Goal: Task Accomplishment & Management: Complete application form

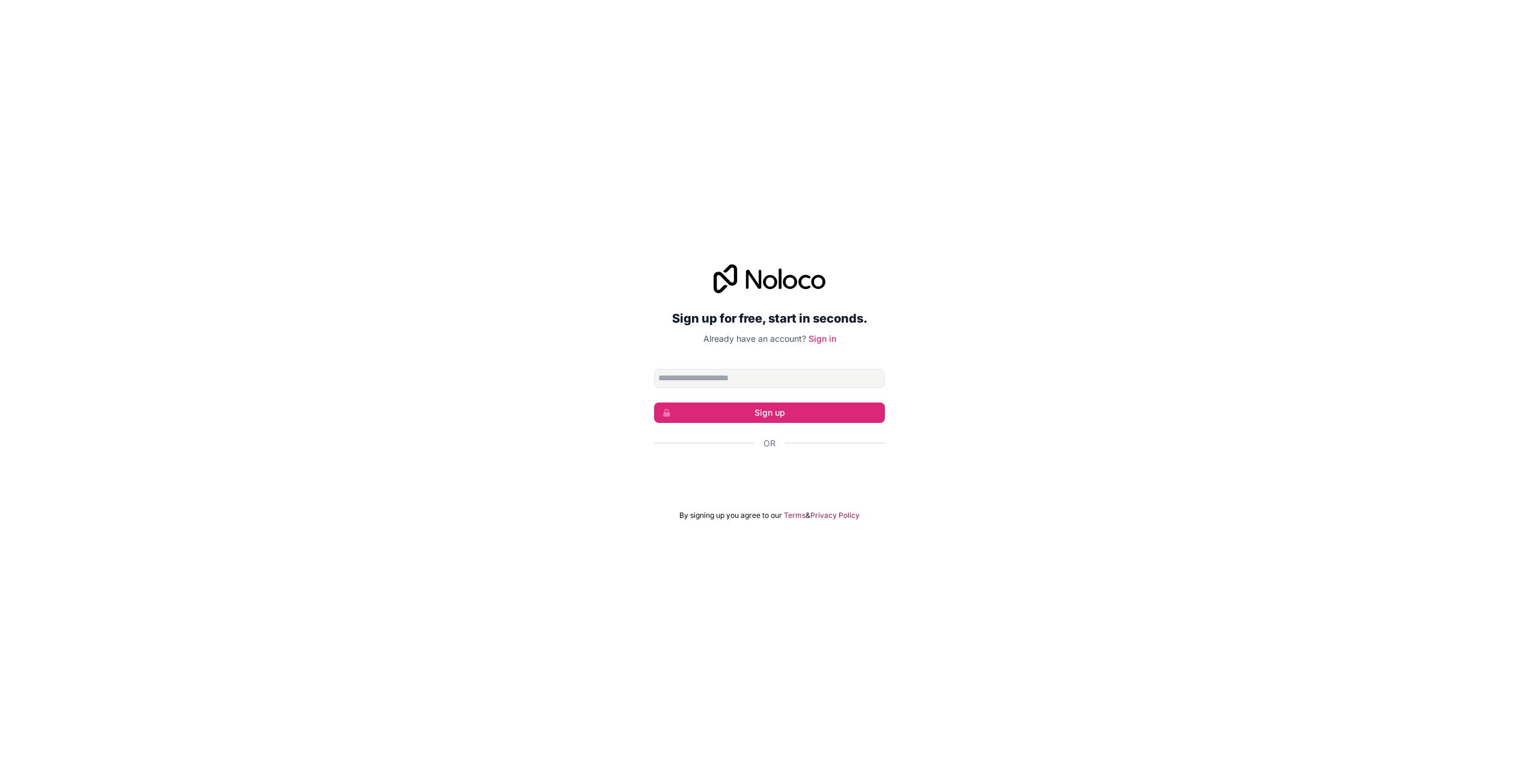
click at [687, 377] on input "Email address" at bounding box center [770, 378] width 231 height 19
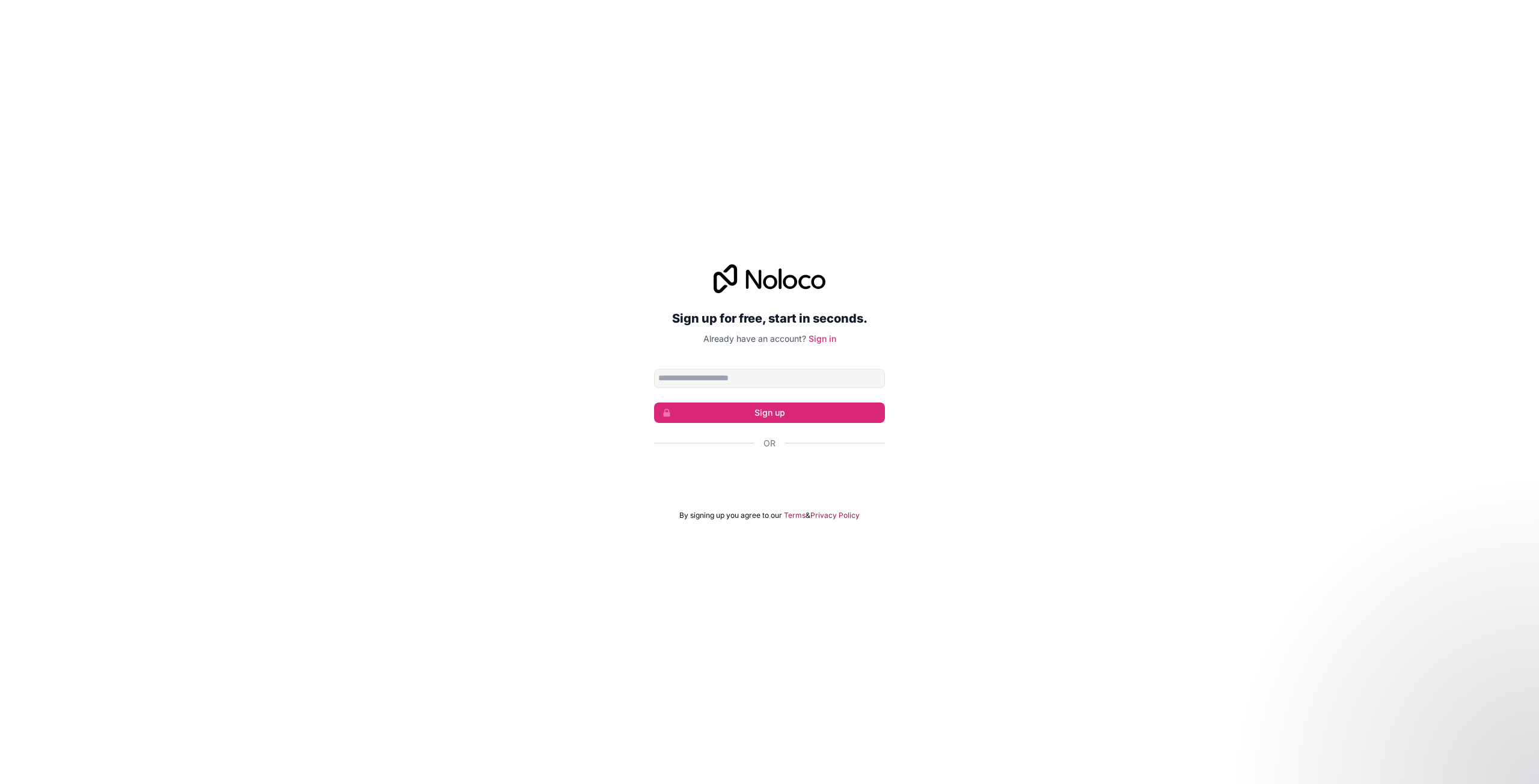
type input "**********"
click at [844, 416] on button "Sign up" at bounding box center [770, 412] width 231 height 21
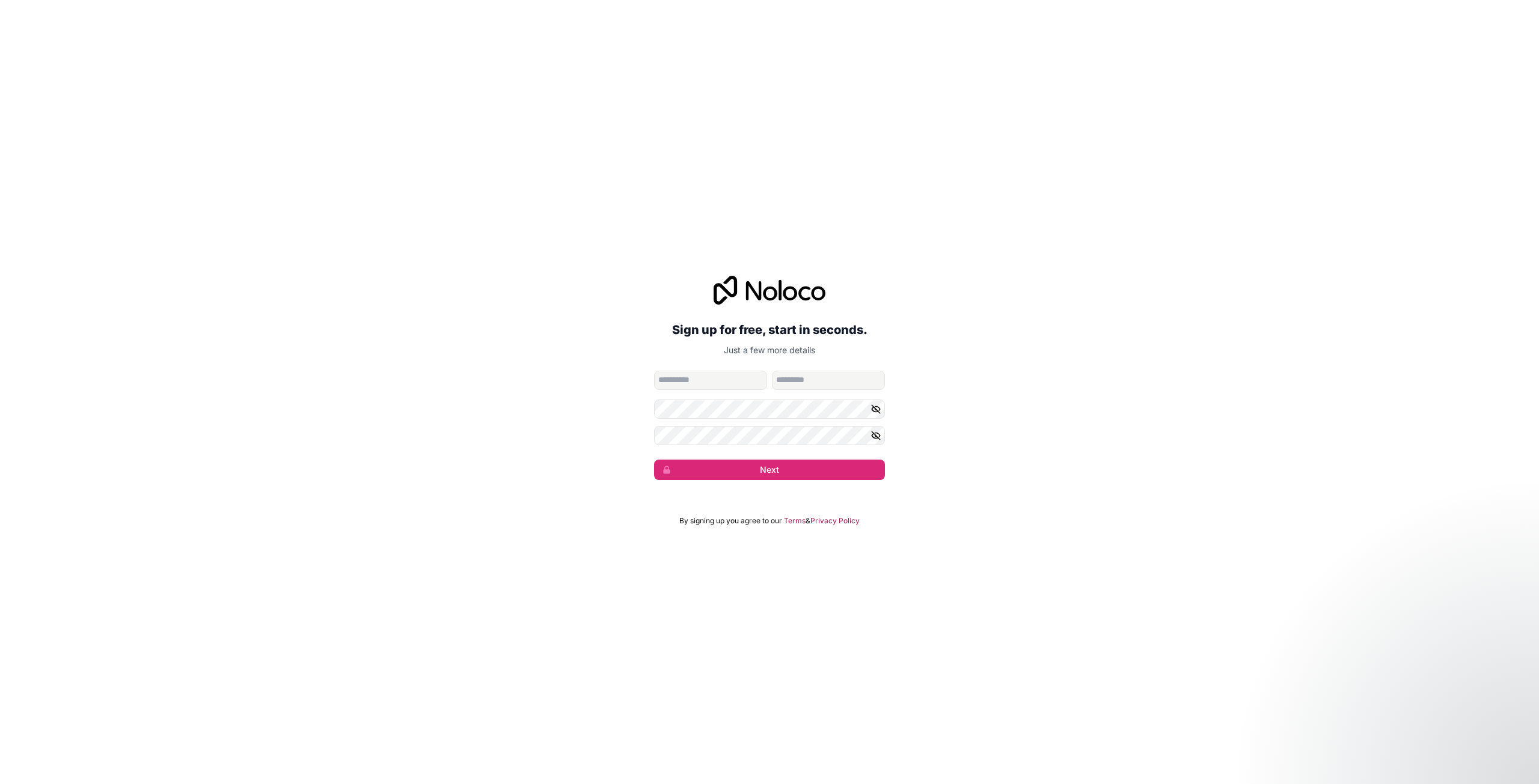
click at [752, 379] on input "given-name" at bounding box center [711, 380] width 113 height 19
type input "******"
type input "*****"
click at [733, 470] on button "Next" at bounding box center [770, 470] width 231 height 21
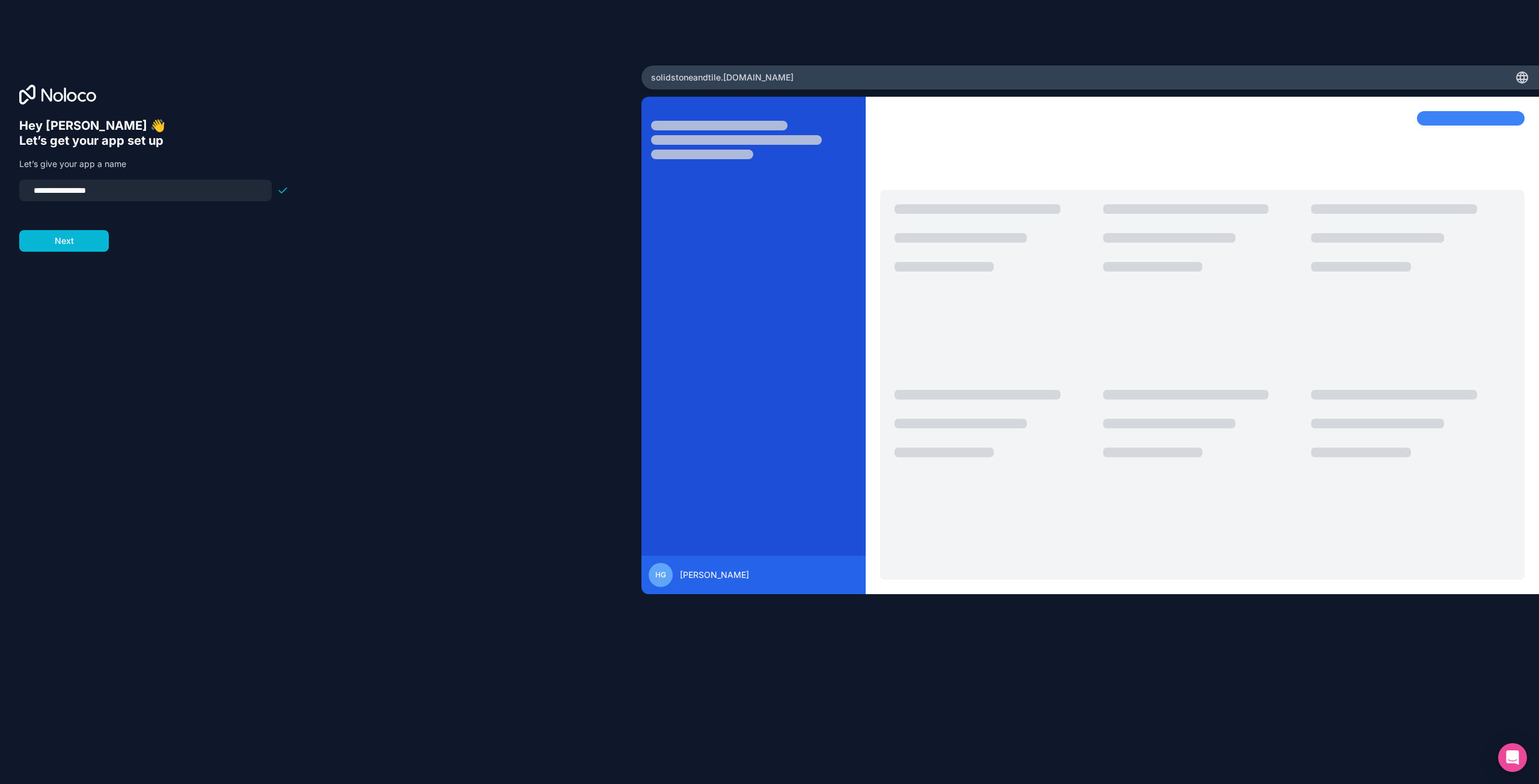
click at [52, 188] on input "**********" at bounding box center [145, 191] width 238 height 17
click at [77, 189] on input "**********" at bounding box center [145, 191] width 238 height 17
click at [96, 190] on input "**********" at bounding box center [145, 191] width 238 height 17
type input "**********"
click at [89, 242] on button "Next" at bounding box center [64, 241] width 89 height 22
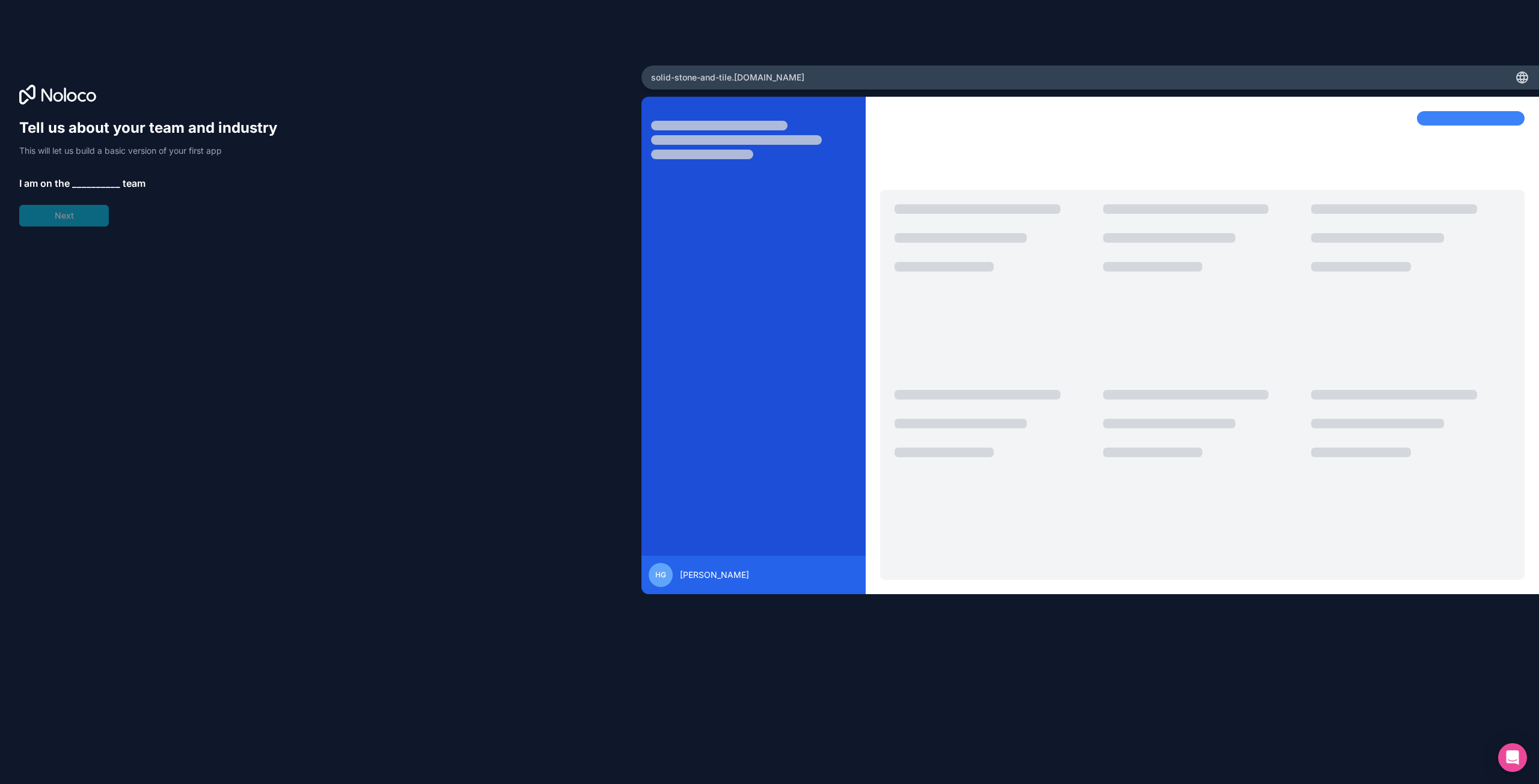
click at [91, 180] on span "__________" at bounding box center [96, 183] width 48 height 14
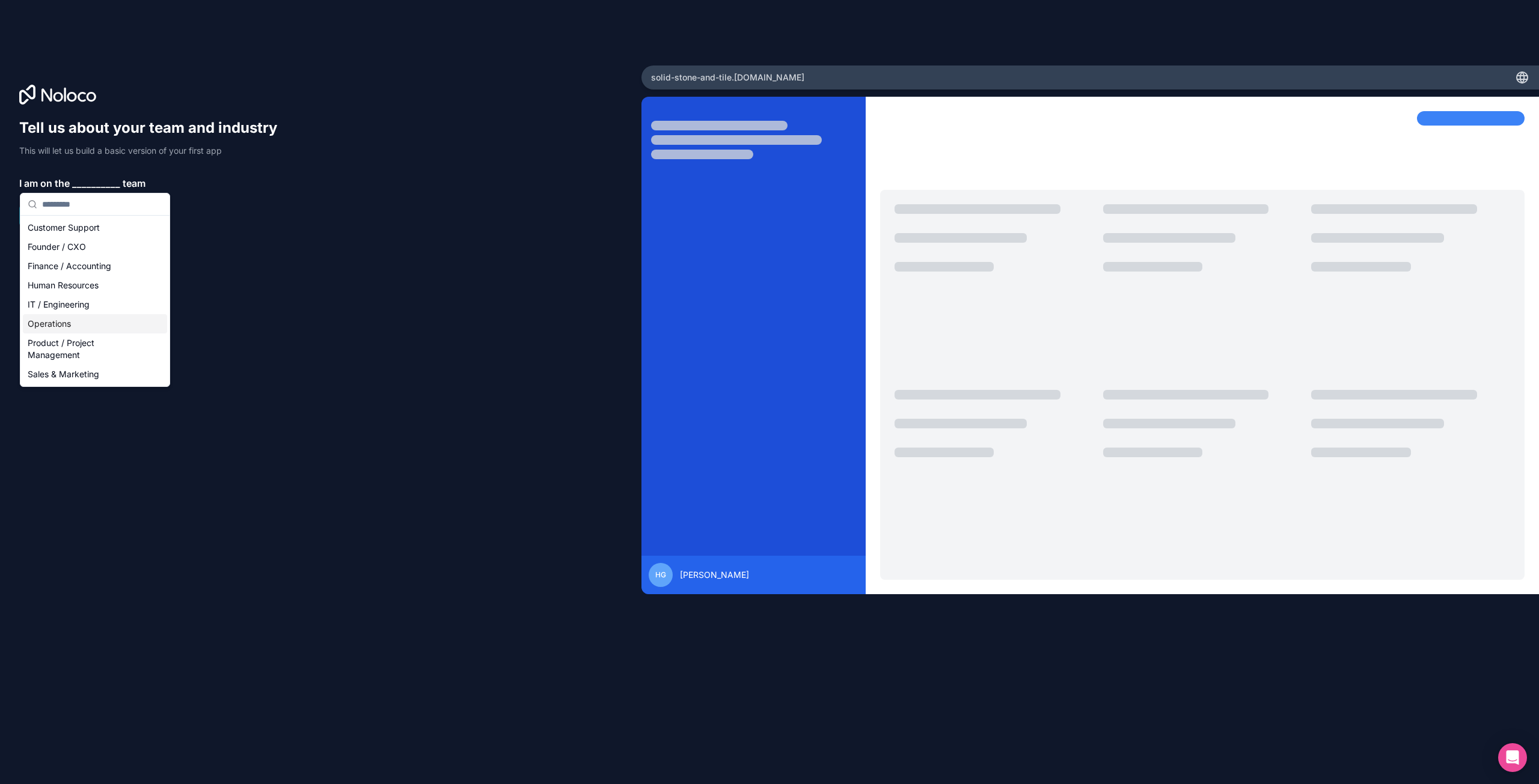
click at [89, 327] on div "Operations" at bounding box center [95, 324] width 145 height 19
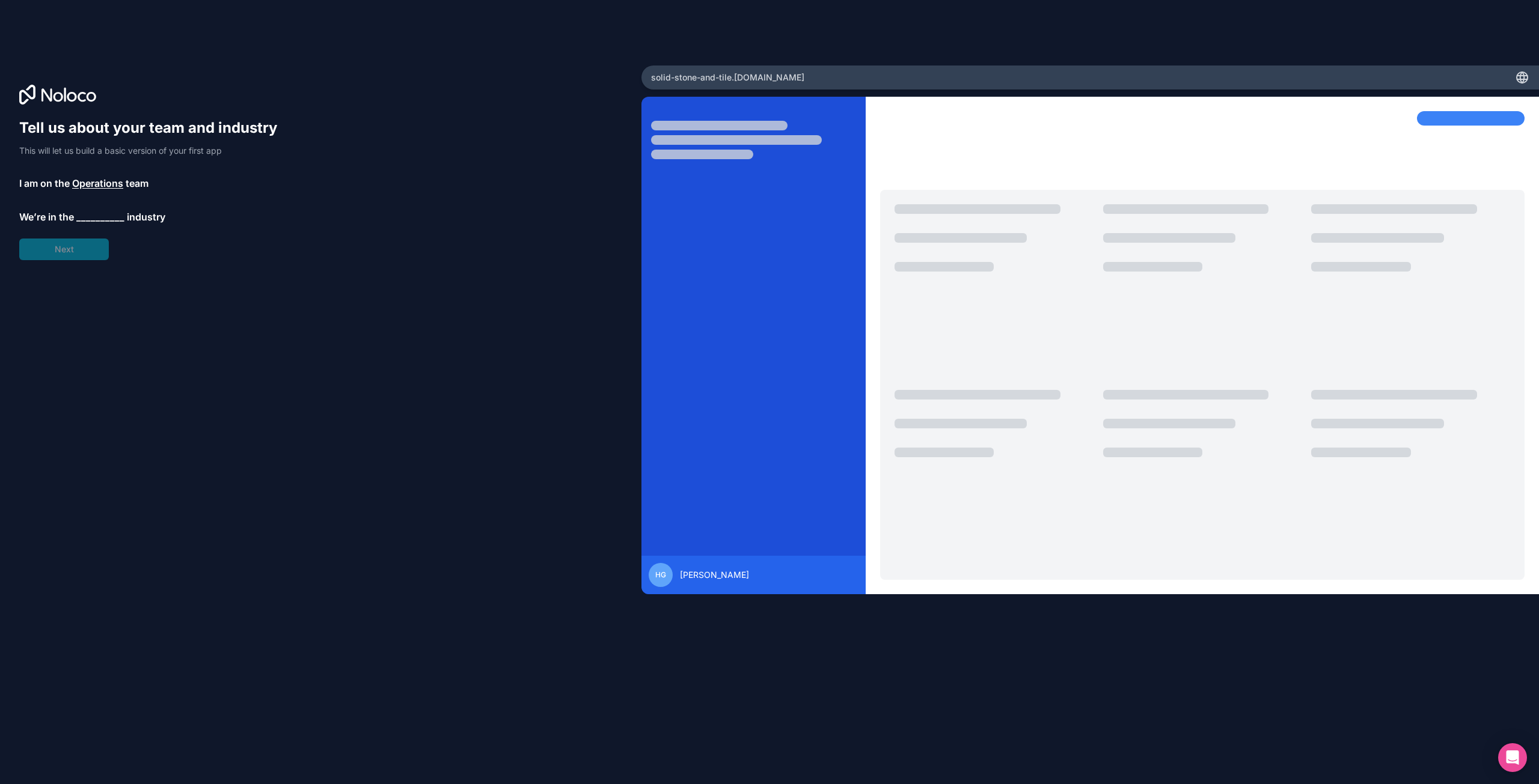
click at [113, 215] on span "__________" at bounding box center [101, 217] width 48 height 14
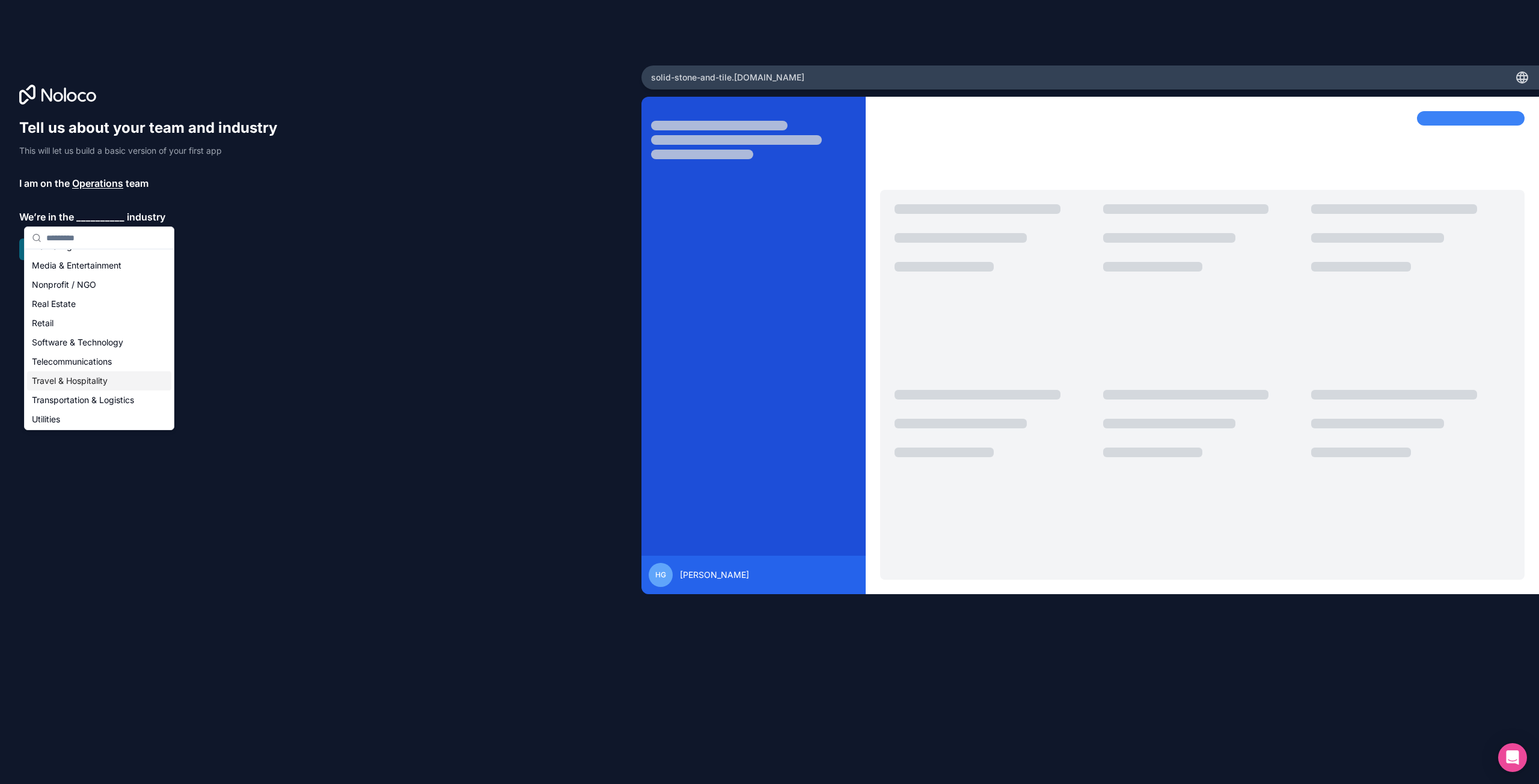
scroll to position [188, 0]
click at [74, 343] on div "Retail" at bounding box center [99, 343] width 145 height 19
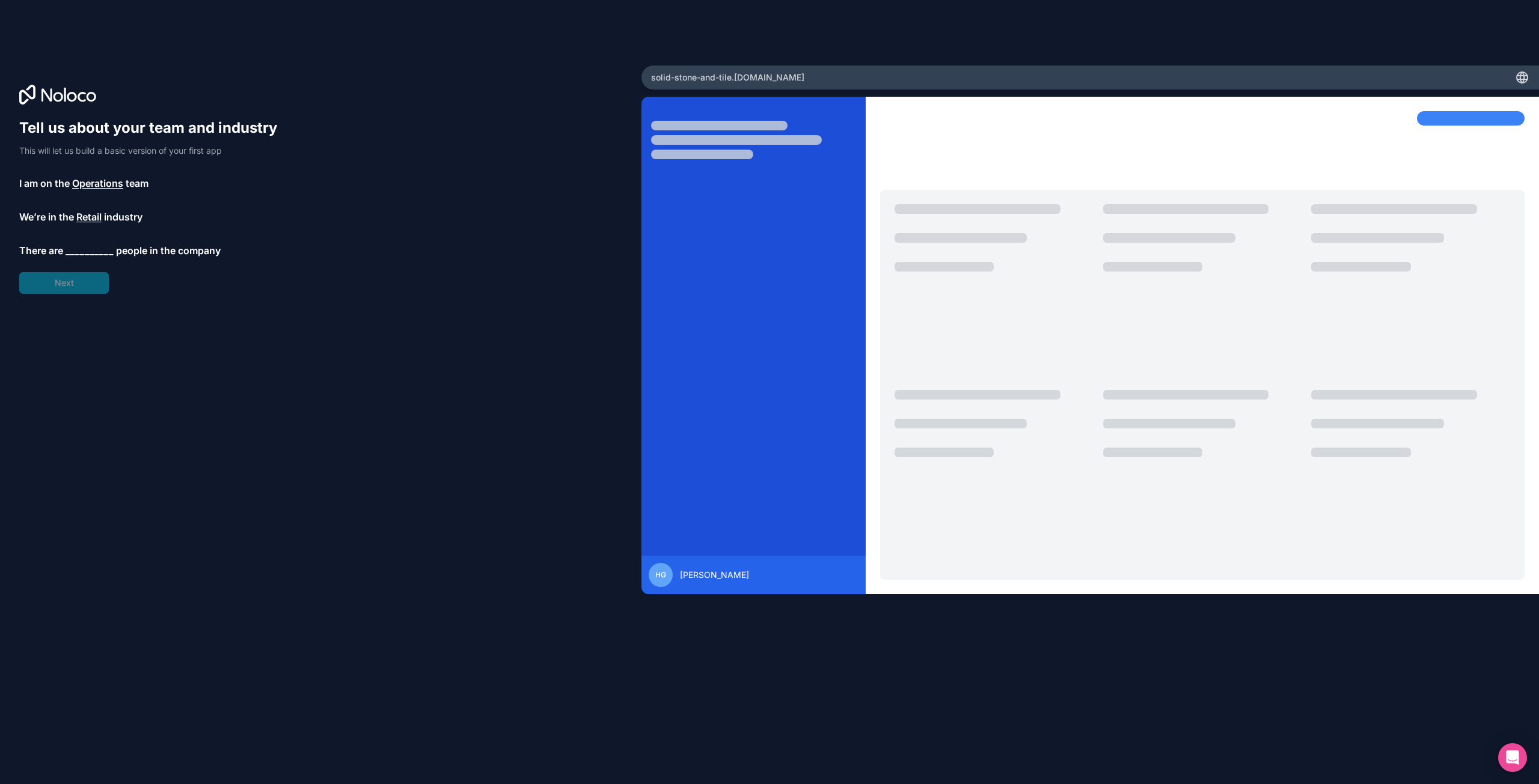
click at [97, 249] on span "__________" at bounding box center [89, 251] width 48 height 14
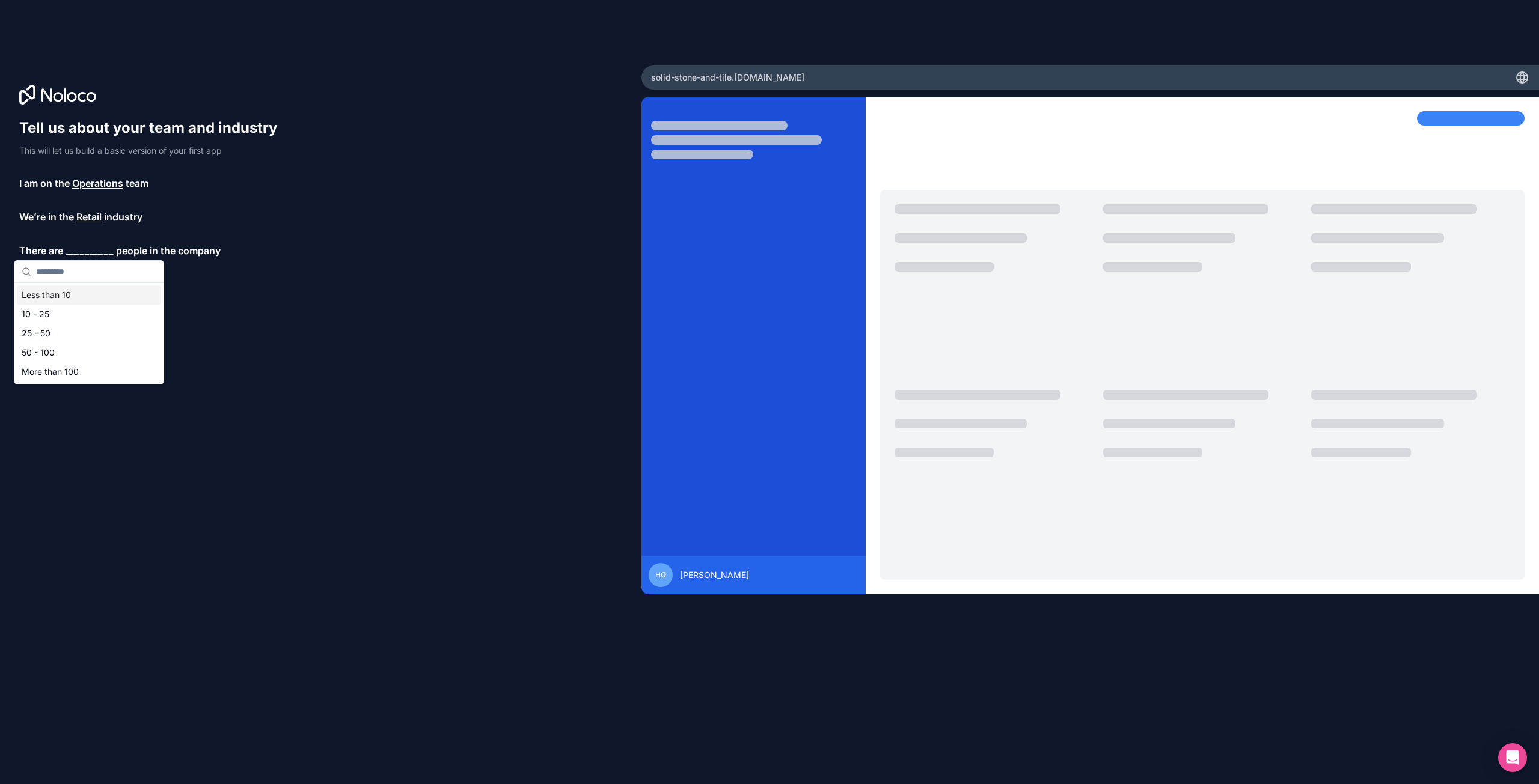
click at [91, 295] on div "Less than 10" at bounding box center [89, 295] width 145 height 19
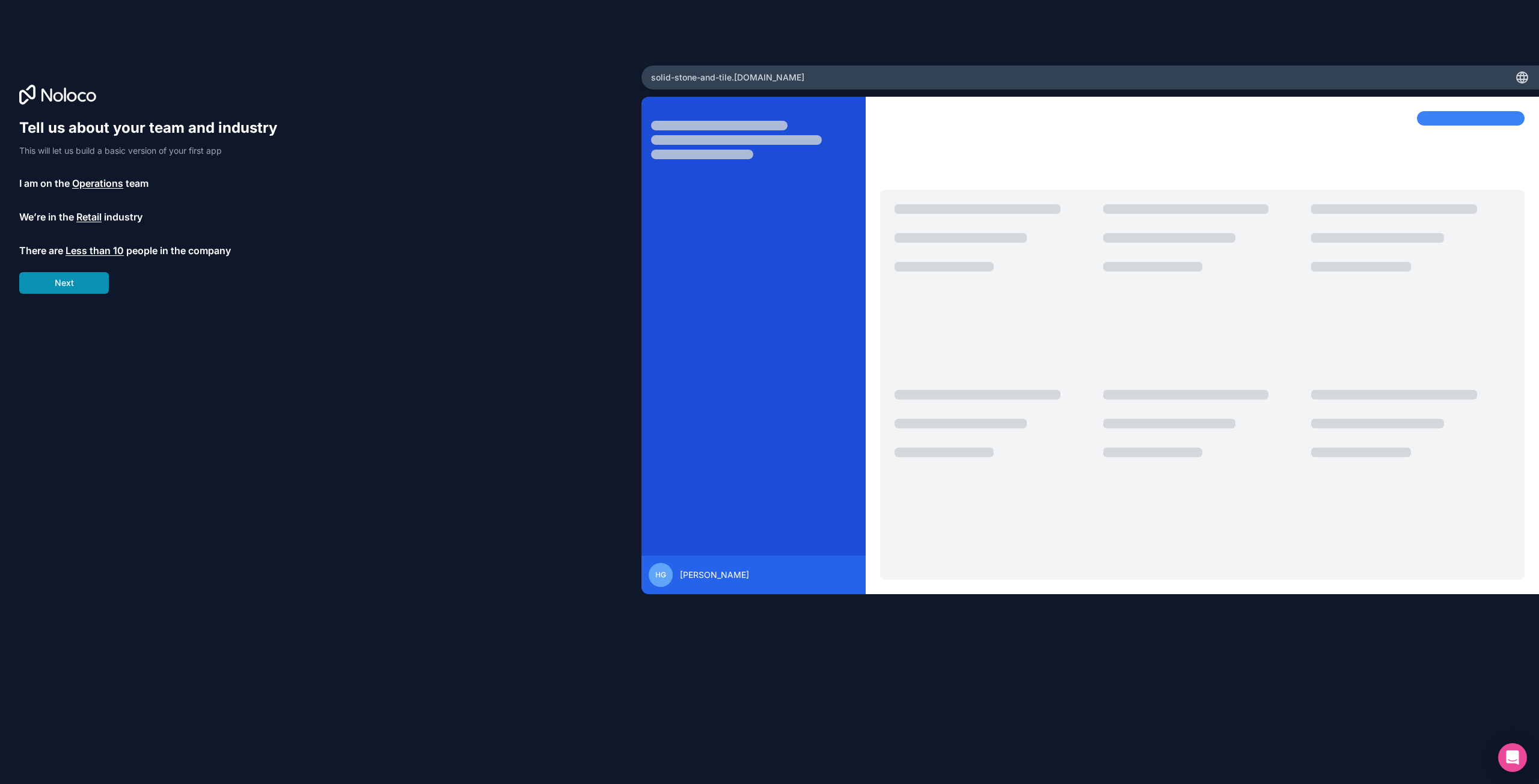
click at [89, 283] on button "Next" at bounding box center [64, 283] width 89 height 22
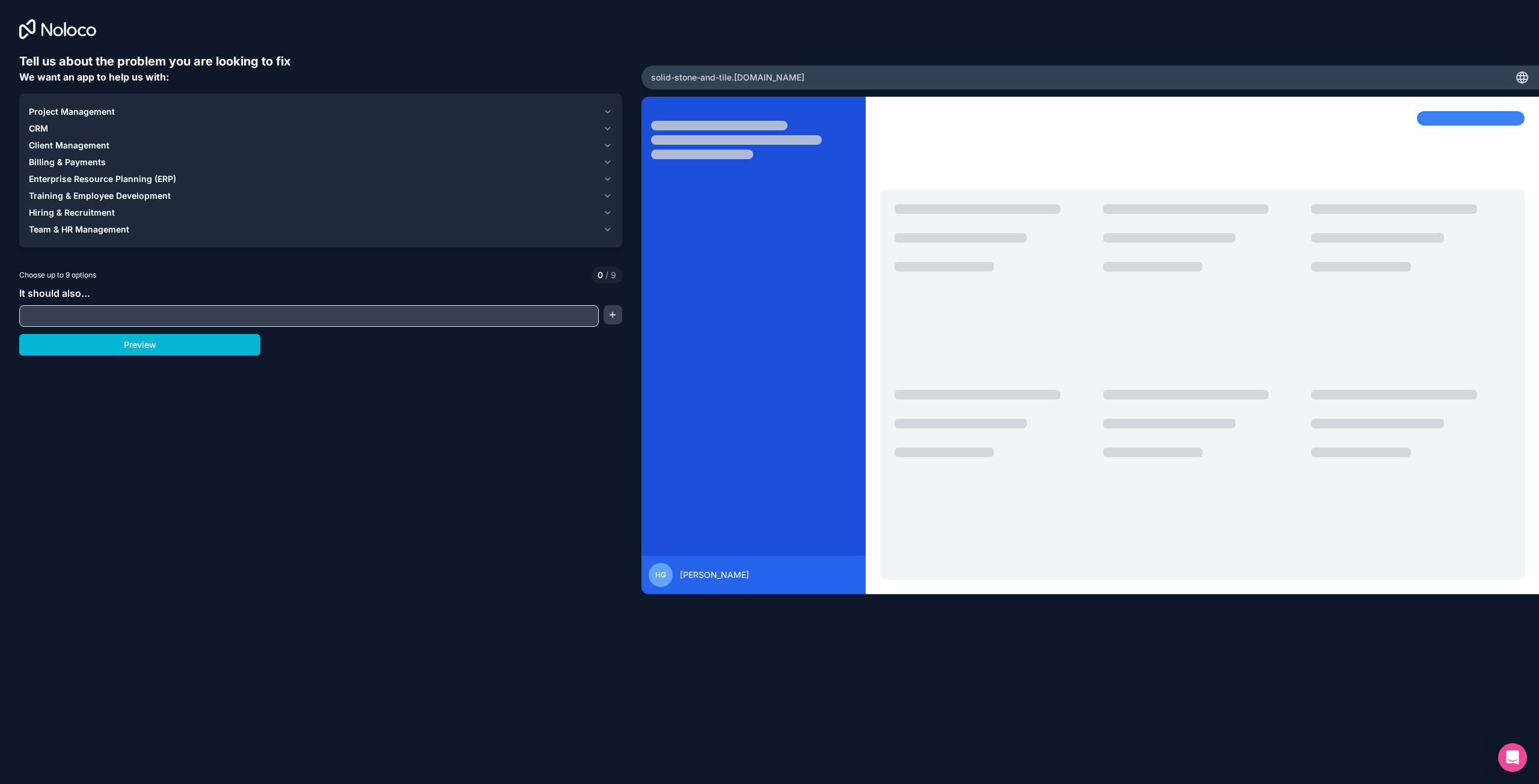
click at [159, 317] on input "text" at bounding box center [308, 316] width 573 height 17
click at [613, 312] on button "button" at bounding box center [613, 314] width 18 height 19
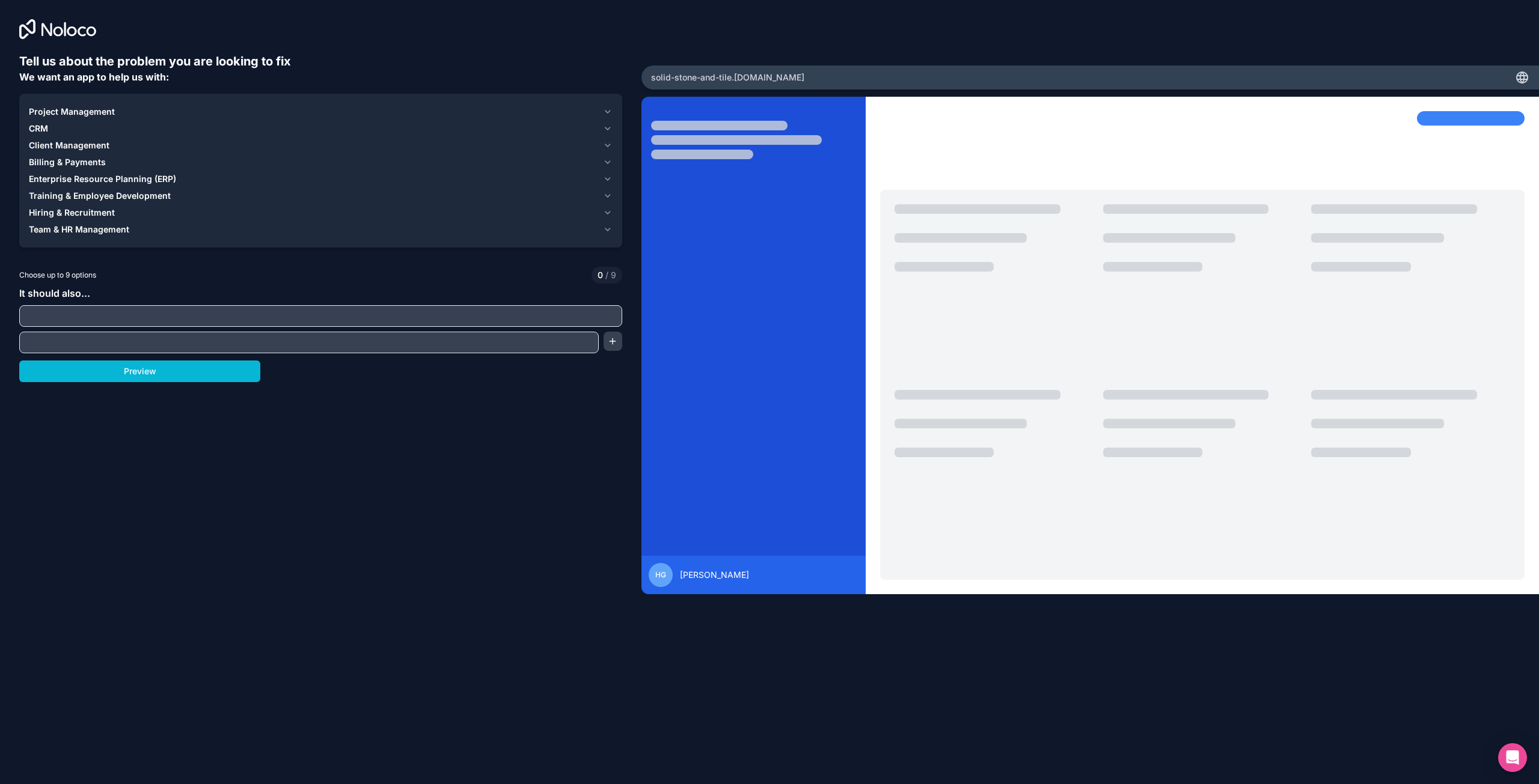
click at [64, 319] on input "text" at bounding box center [320, 316] width 597 height 17
type input "********"
click at [213, 343] on input "text" at bounding box center [308, 343] width 573 height 17
type input "********"
click at [607, 337] on button "button" at bounding box center [613, 341] width 18 height 19
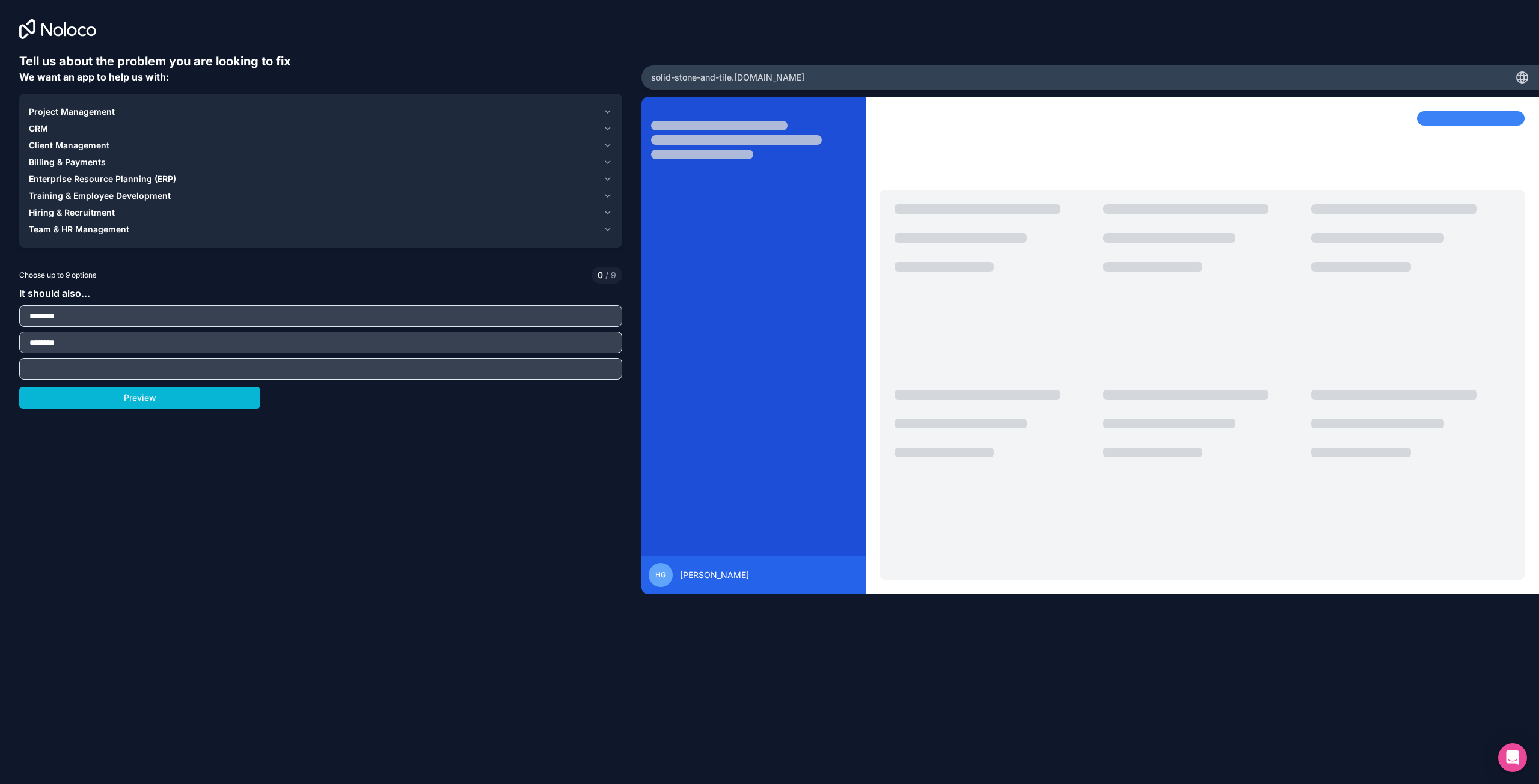
click at [611, 106] on button "Project Management" at bounding box center [321, 112] width 584 height 17
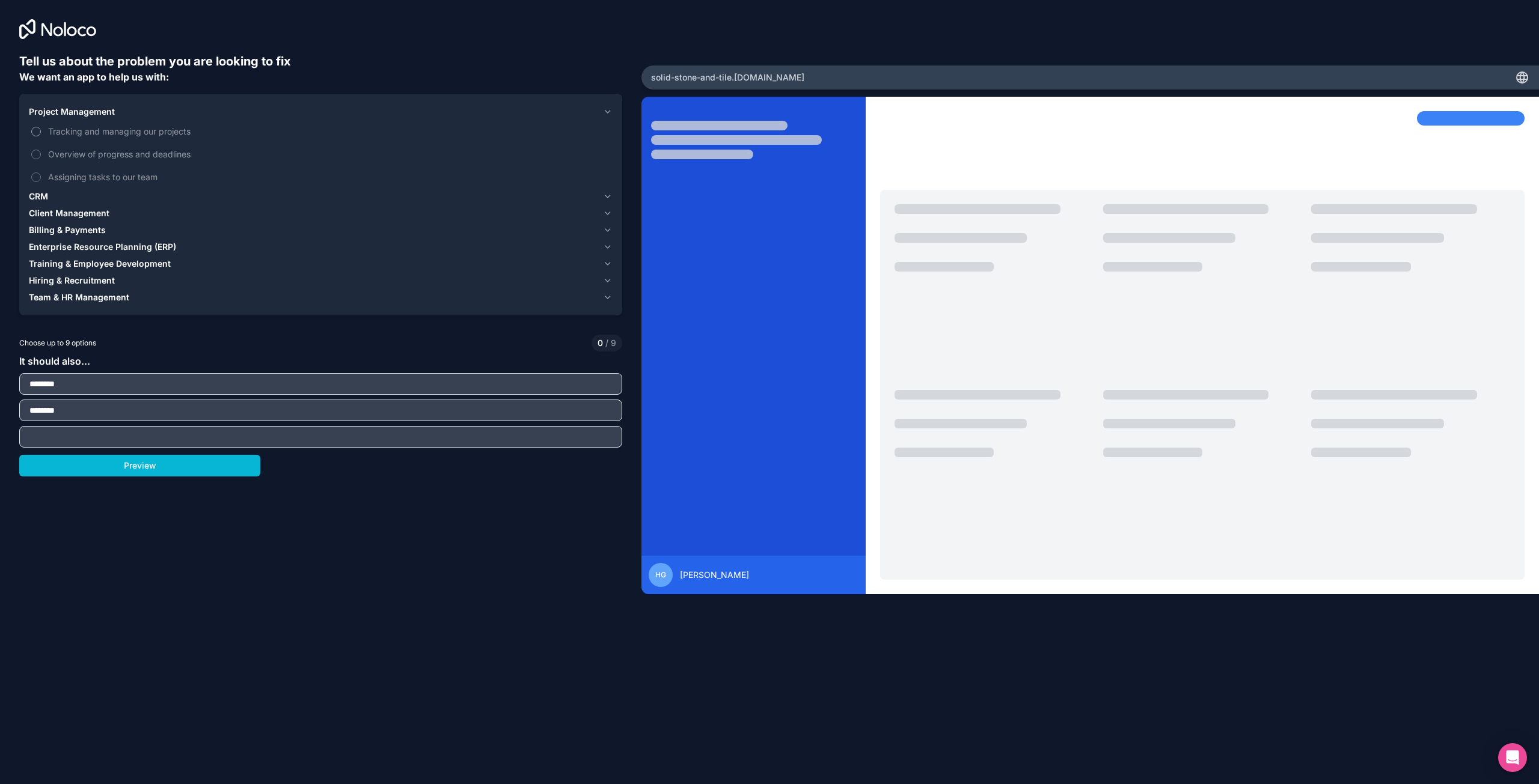
click at [34, 129] on button "Tracking and managing our projects" at bounding box center [36, 132] width 10 height 10
click at [34, 152] on button "Overview of progress and deadlines" at bounding box center [36, 154] width 10 height 10
click at [35, 178] on button "Assigning tasks to our team" at bounding box center [36, 178] width 10 height 10
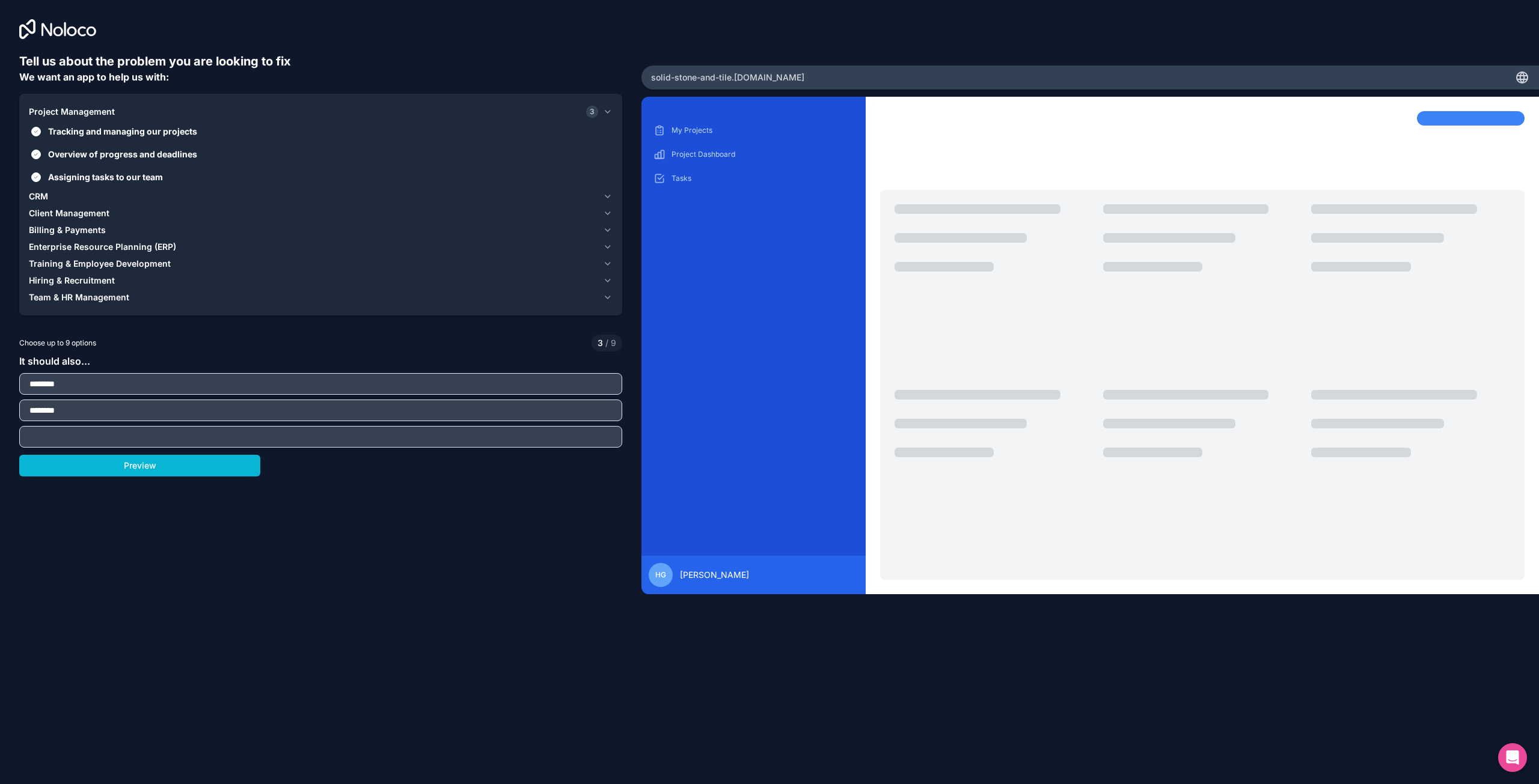
click at [607, 193] on icon "button" at bounding box center [608, 197] width 10 height 10
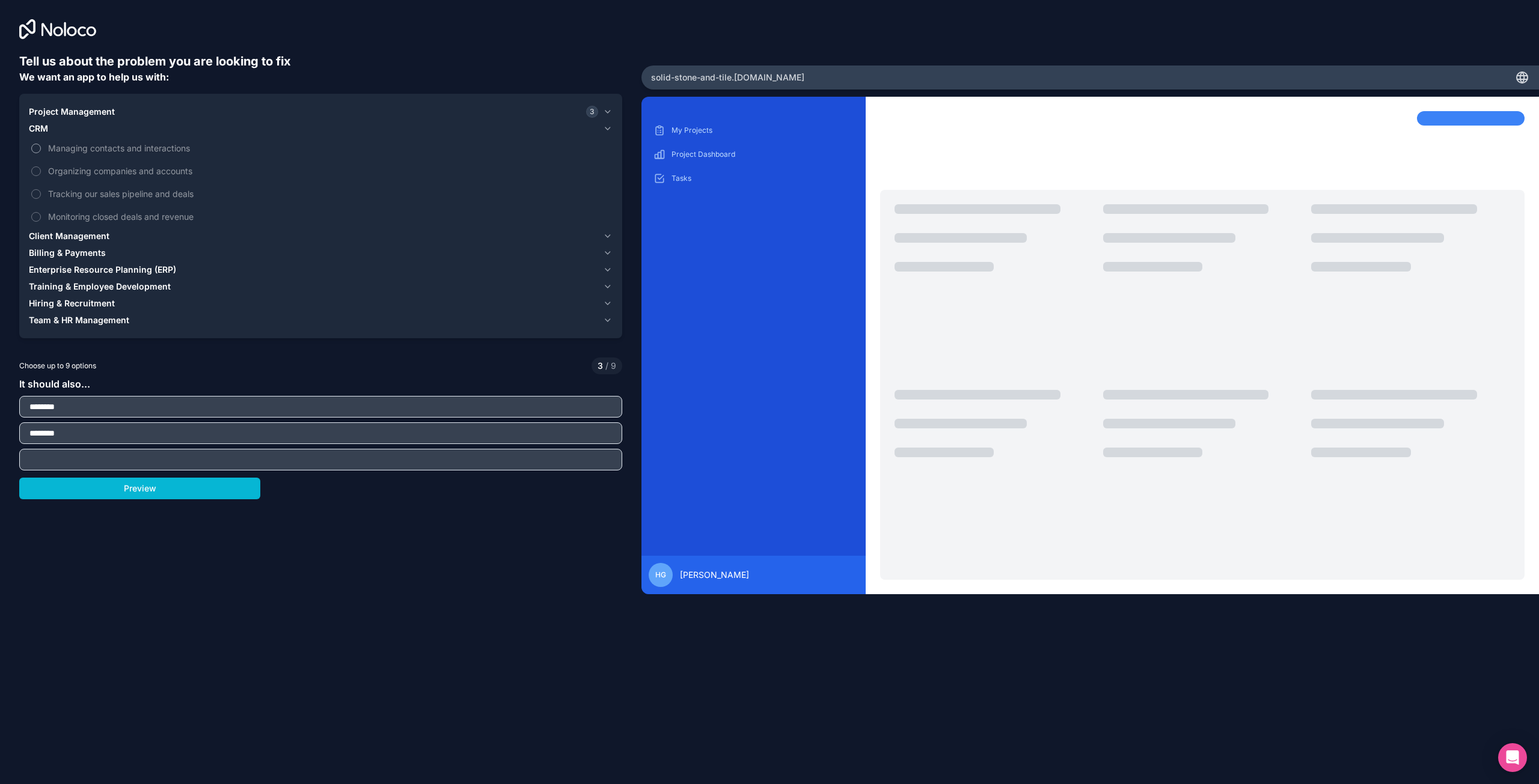
click at [35, 147] on button "Managing contacts and interactions" at bounding box center [36, 149] width 10 height 10
click at [33, 172] on button "Organizing companies and accounts" at bounding box center [36, 171] width 10 height 10
click at [37, 215] on button "Monitoring closed deals and revenue" at bounding box center [36, 217] width 10 height 10
click at [611, 234] on icon "button" at bounding box center [608, 237] width 10 height 10
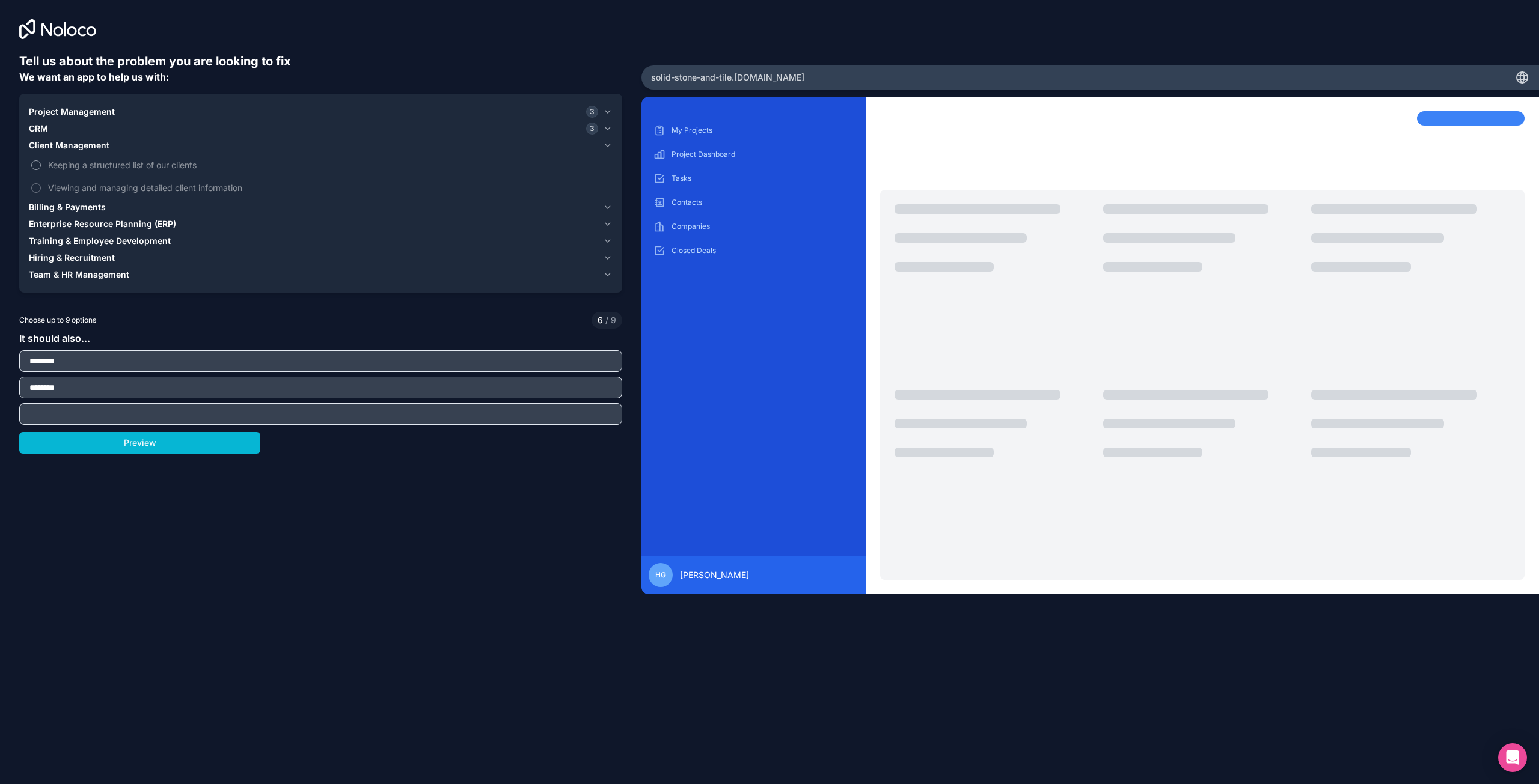
click at [36, 165] on button "Keeping a structured list of our clients" at bounding box center [36, 166] width 10 height 10
click at [36, 187] on button "Viewing and managing detailed client information" at bounding box center [36, 188] width 10 height 10
drag, startPoint x: 103, startPoint y: 363, endPoint x: 6, endPoint y: 359, distance: 97.1
click at [6, 359] on div "Tell us about the problem you are looking to fix We want an app to help us with…" at bounding box center [320, 326] width 641 height 654
click at [605, 207] on icon "button" at bounding box center [608, 208] width 10 height 10
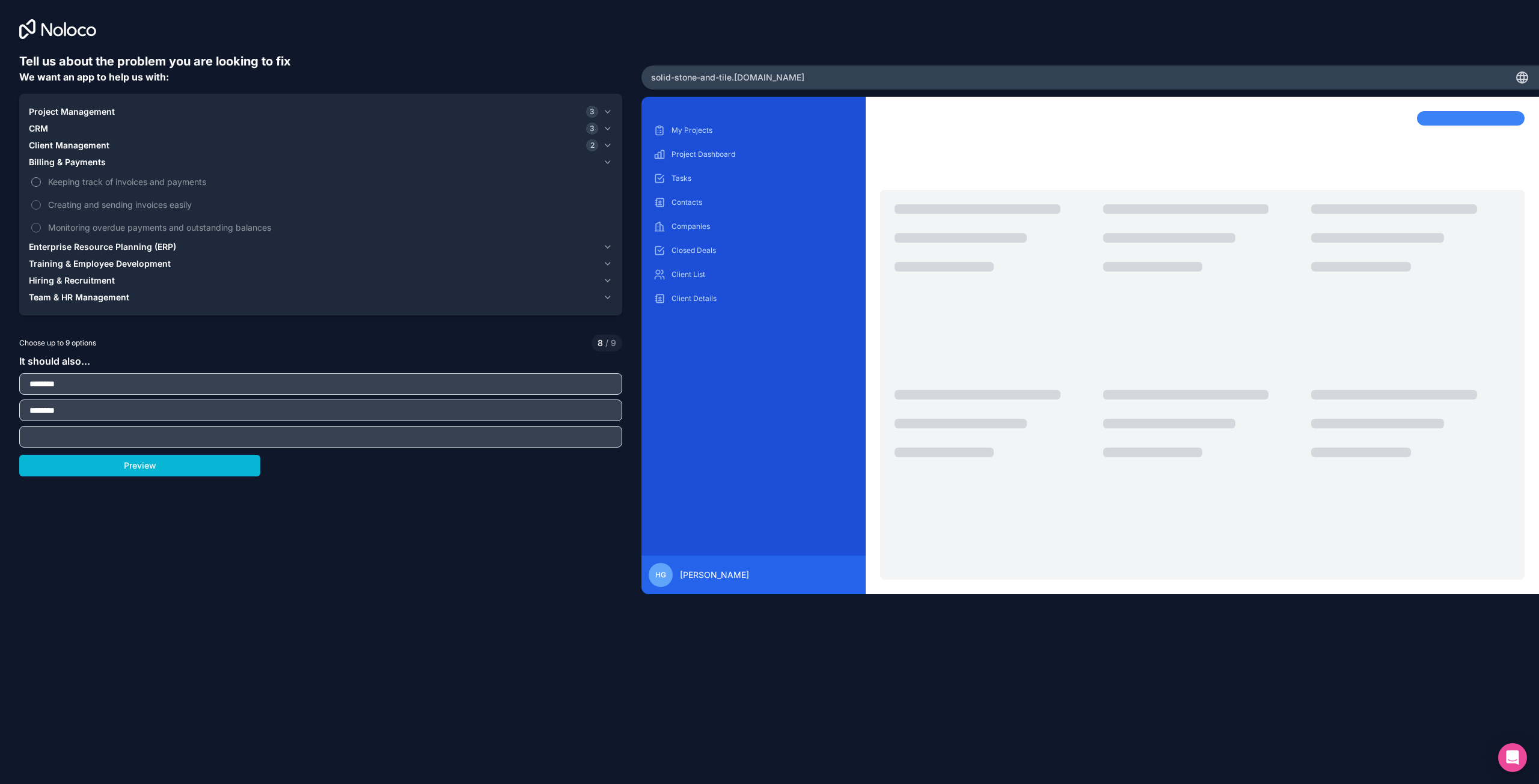
click at [35, 180] on button "Keeping track of invoices and payments" at bounding box center [36, 182] width 10 height 10
click at [605, 110] on icon "button" at bounding box center [608, 112] width 10 height 10
click at [36, 174] on button "Assigning tasks to our team" at bounding box center [36, 178] width 10 height 10
click at [608, 228] on icon "button" at bounding box center [608, 230] width 10 height 10
click at [35, 227] on button "Monitoring overdue payments and outstanding balances" at bounding box center [36, 228] width 10 height 10
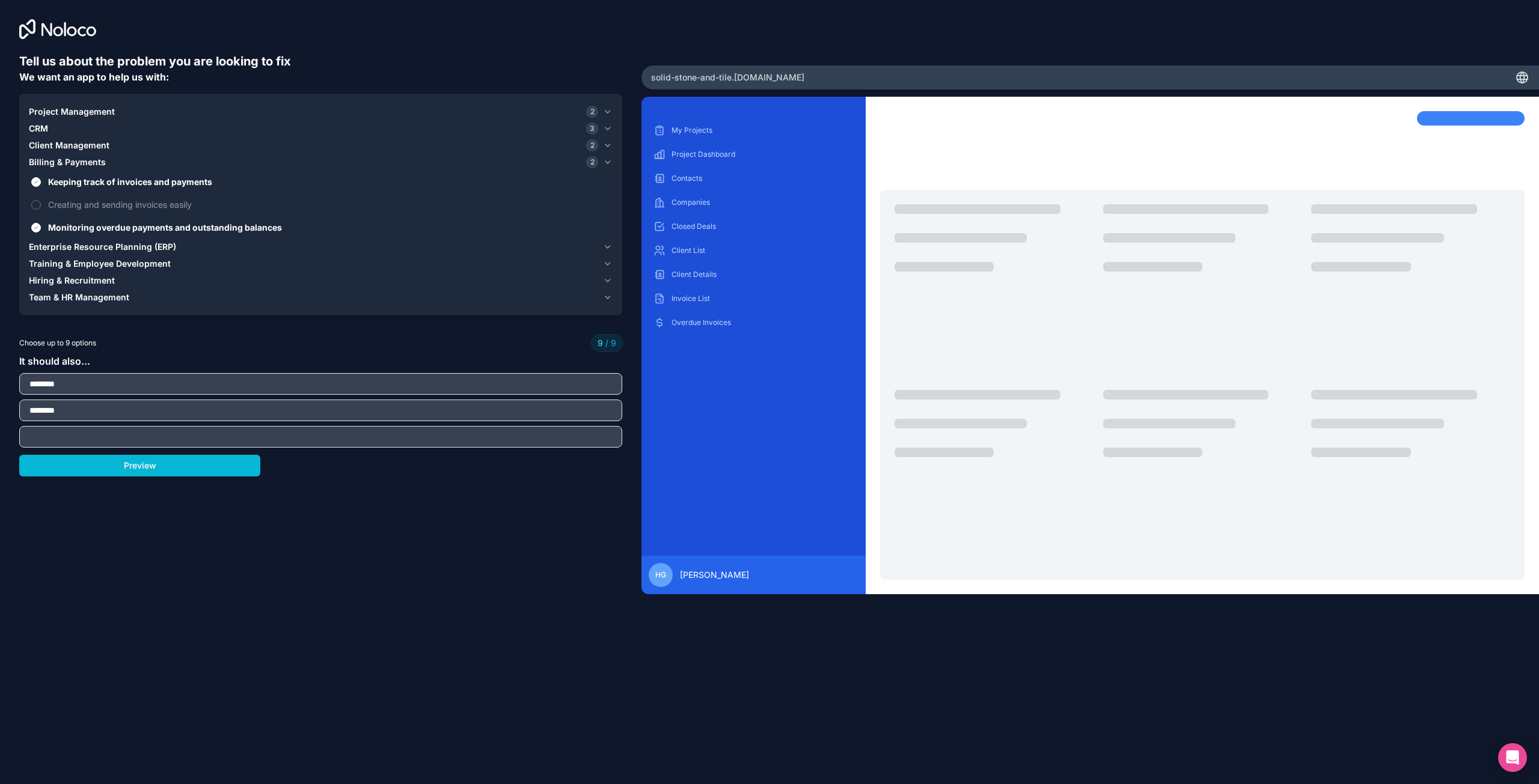
drag, startPoint x: 85, startPoint y: 407, endPoint x: 6, endPoint y: 407, distance: 79.0
click at [6, 407] on div "Tell us about the problem you are looking to fix We want an app to help us with…" at bounding box center [320, 326] width 641 height 654
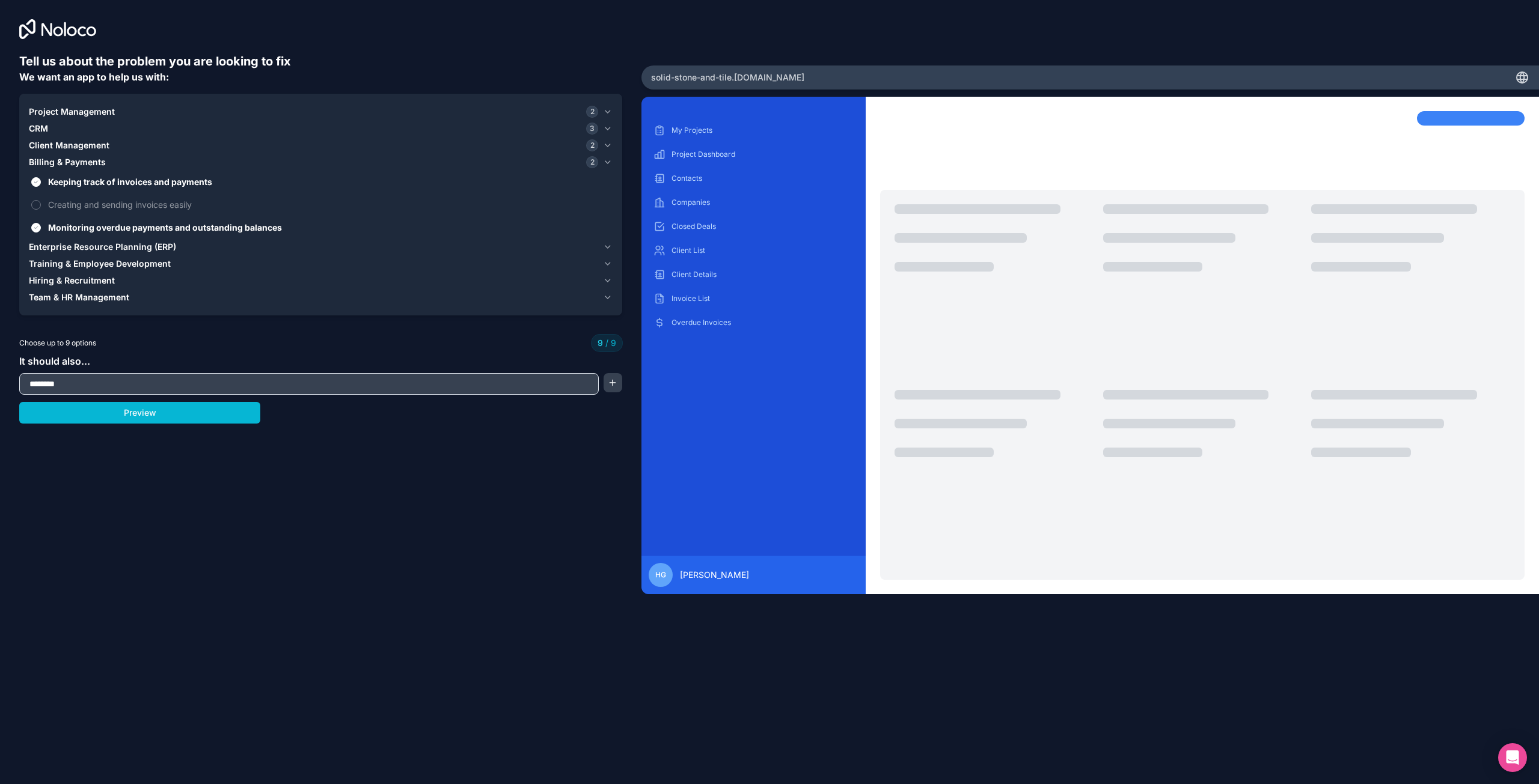
drag, startPoint x: 69, startPoint y: 382, endPoint x: 4, endPoint y: 382, distance: 65.0
click at [4, 382] on div "Tell us about the problem you are looking to fix We want an app to help us with…" at bounding box center [320, 326] width 641 height 654
click at [59, 414] on button "Preview" at bounding box center [140, 413] width 241 height 22
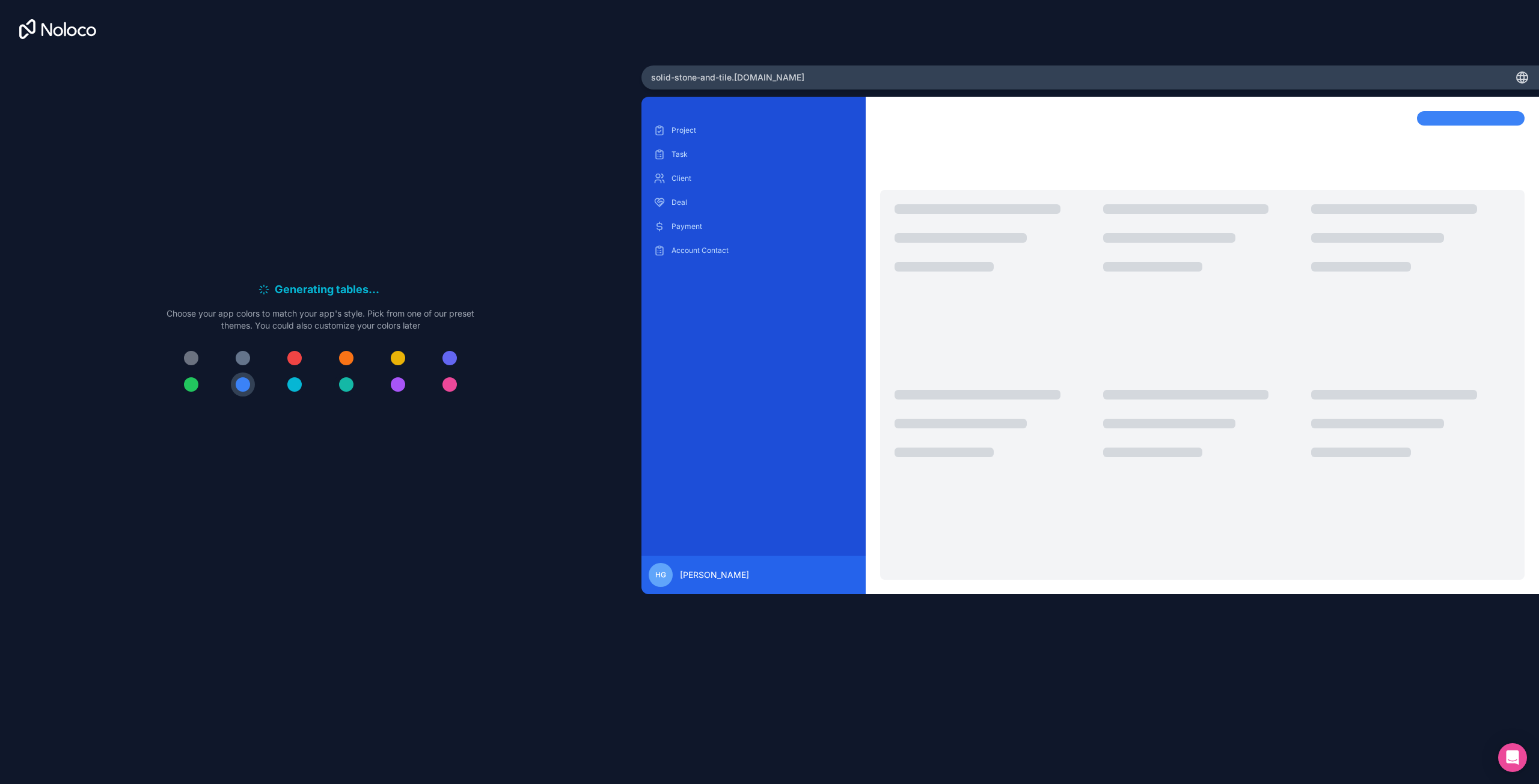
click at [347, 385] on div at bounding box center [346, 385] width 14 height 14
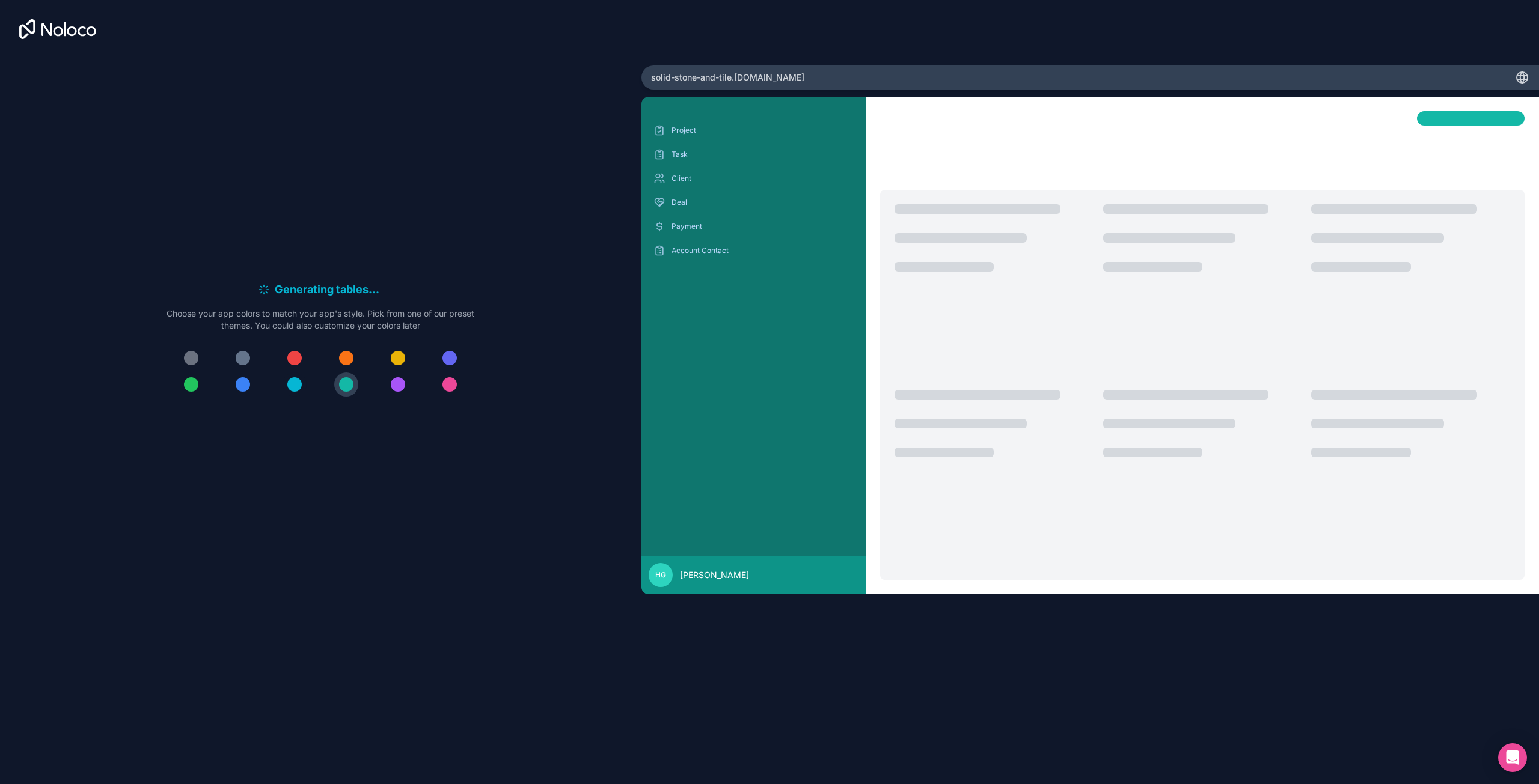
click at [293, 383] on div at bounding box center [295, 385] width 14 height 14
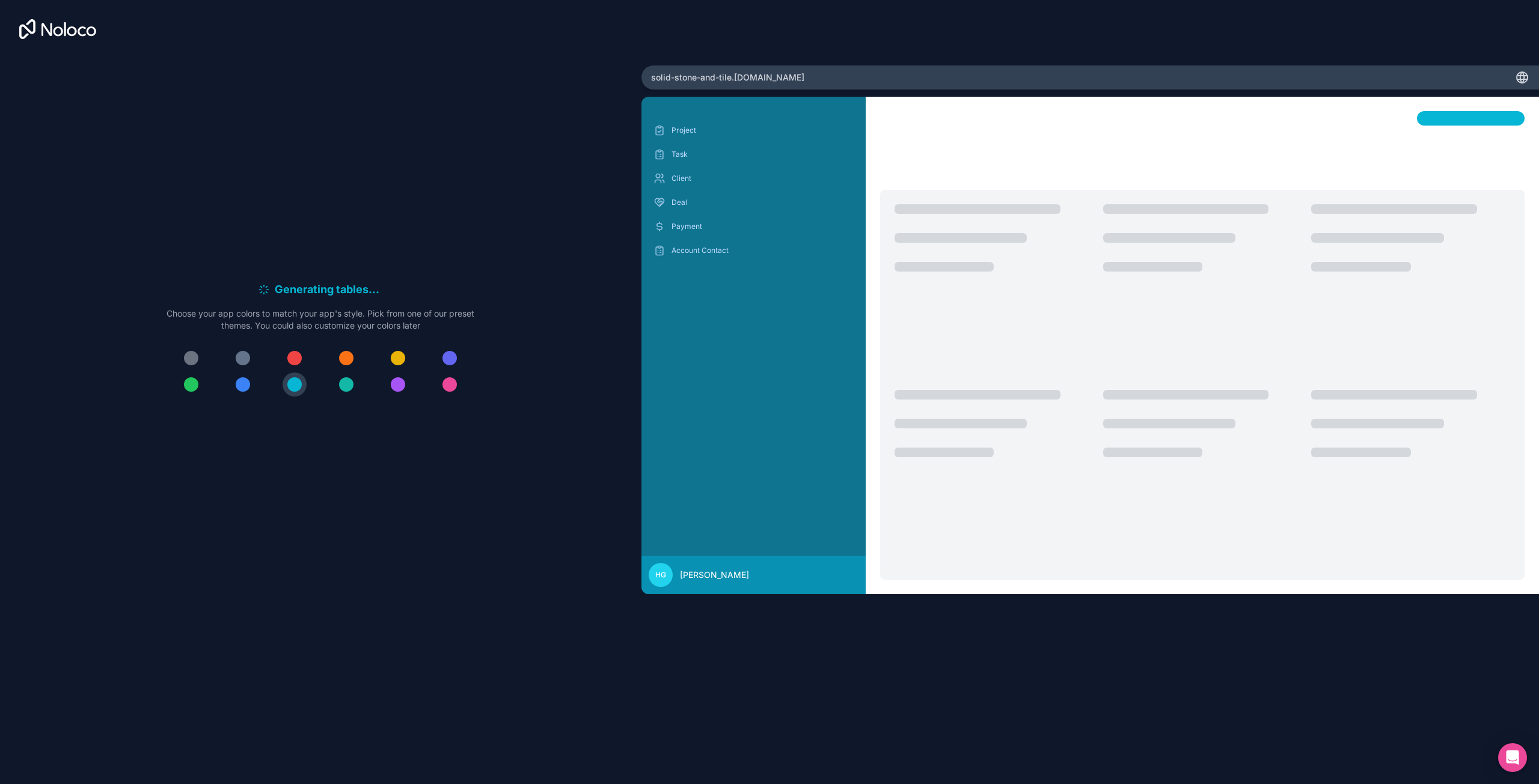
click at [346, 387] on div at bounding box center [346, 385] width 14 height 14
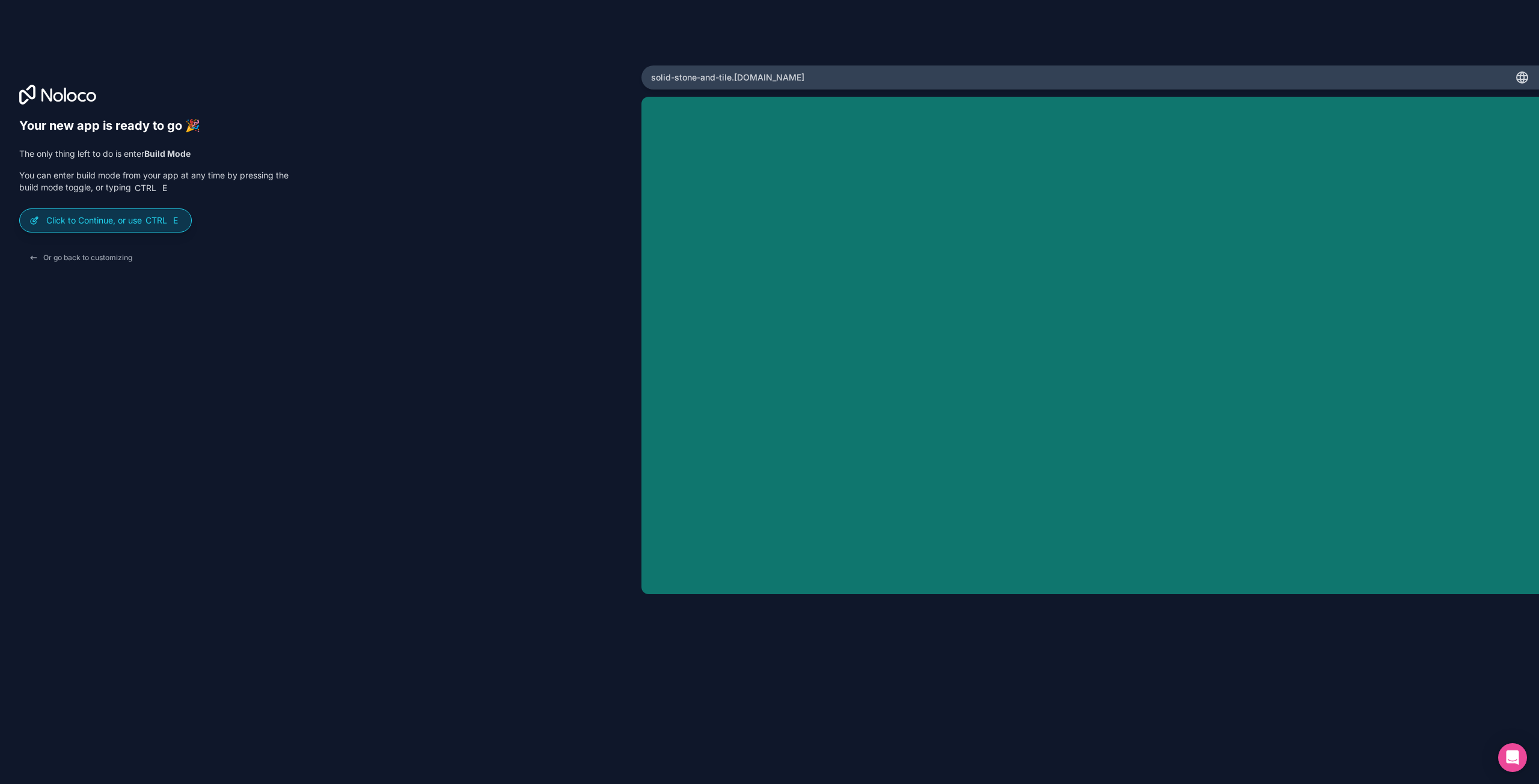
click at [109, 220] on p "Click to Continue, or use Ctrl E" at bounding box center [113, 220] width 135 height 12
